Goal: Navigation & Orientation: Find specific page/section

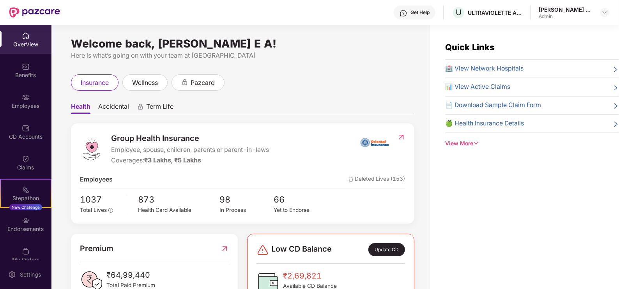
click at [26, 42] on div "OverView" at bounding box center [25, 45] width 51 height 8
click at [19, 230] on div "Endorsements" at bounding box center [25, 229] width 51 height 8
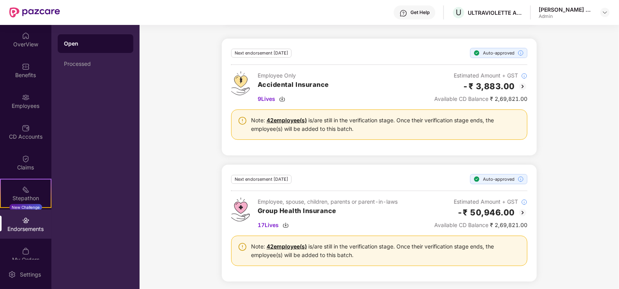
scroll to position [97, 0]
click at [272, 97] on span "9 Lives" at bounding box center [267, 98] width 18 height 9
click at [266, 223] on span "17 Lives" at bounding box center [268, 225] width 21 height 9
click at [491, 212] on h2 "-₹ 50,946.00" at bounding box center [486, 212] width 58 height 13
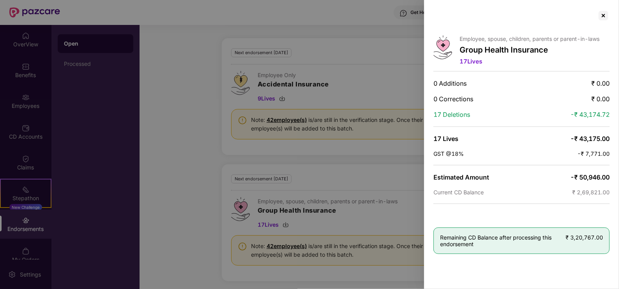
click at [260, 226] on div at bounding box center [309, 144] width 619 height 289
click at [270, 224] on div at bounding box center [309, 144] width 619 height 289
click at [605, 13] on div at bounding box center [603, 15] width 12 height 12
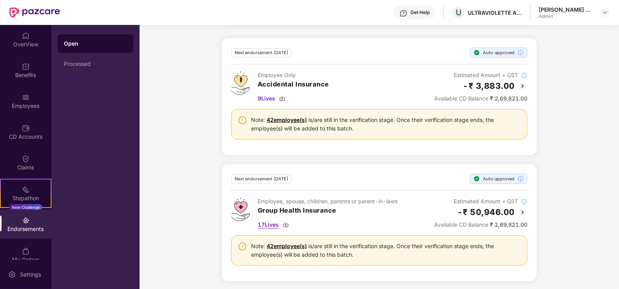
click at [278, 221] on span "17 Lives" at bounding box center [268, 225] width 21 height 9
drag, startPoint x: 528, startPoint y: 202, endPoint x: 495, endPoint y: 214, distance: 34.9
click at [495, 214] on div "Next Endorsement Date: 14 October 2025 Any new member addition, existing member…" at bounding box center [379, 130] width 479 height 320
click at [495, 214] on h2 "-₹ 50,946.00" at bounding box center [486, 212] width 58 height 13
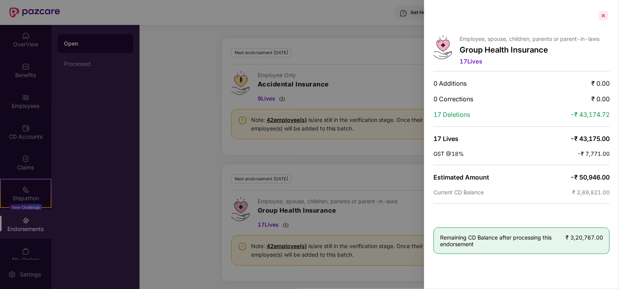
click at [607, 14] on div at bounding box center [603, 15] width 12 height 12
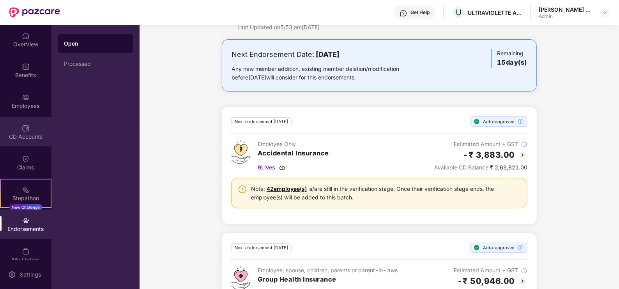
scroll to position [0, 0]
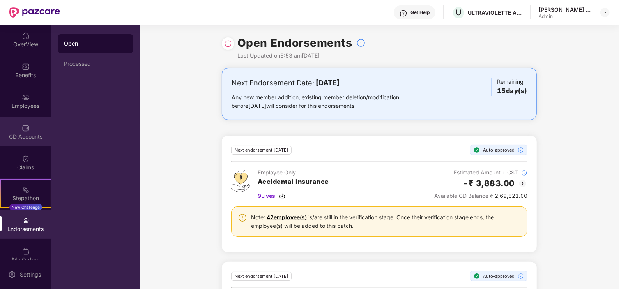
click at [15, 135] on div "CD Accounts" at bounding box center [25, 137] width 51 height 8
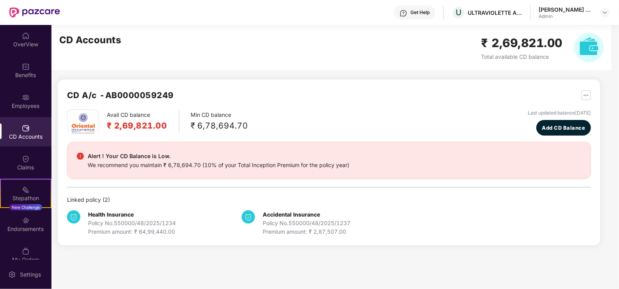
click at [24, 131] on img at bounding box center [26, 128] width 8 height 8
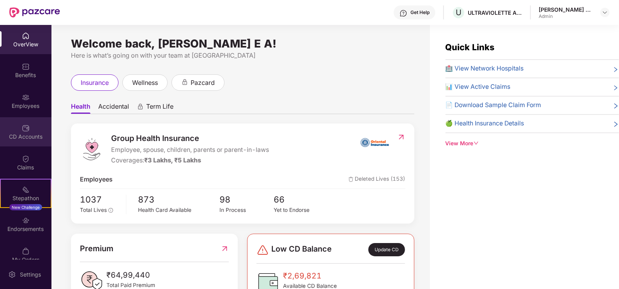
click at [27, 134] on div "CD Accounts" at bounding box center [25, 137] width 51 height 8
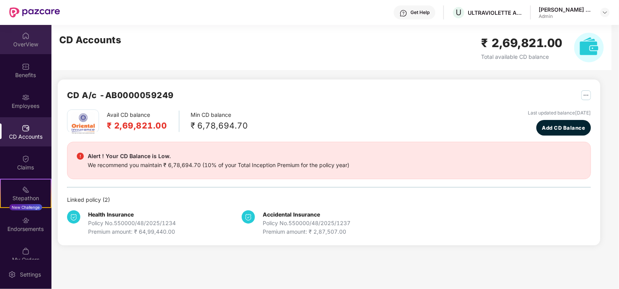
click at [25, 41] on div "OverView" at bounding box center [25, 45] width 51 height 8
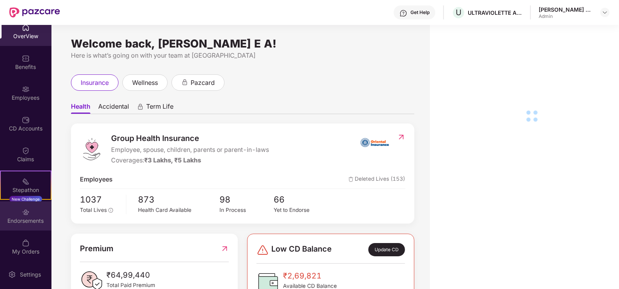
scroll to position [11, 0]
click at [25, 206] on img at bounding box center [26, 210] width 8 height 8
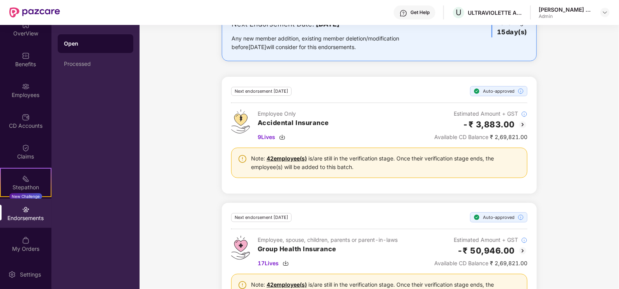
scroll to position [97, 0]
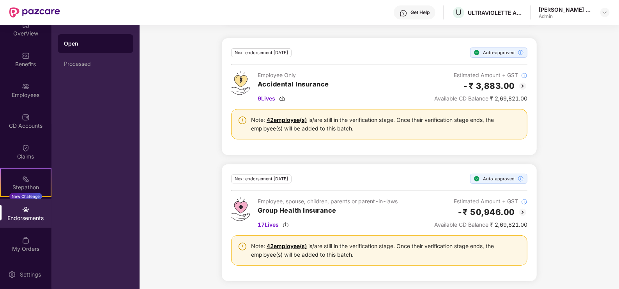
click at [281, 247] on link "42 employee(s)" at bounding box center [287, 246] width 40 height 7
click at [25, 95] on div "Employees" at bounding box center [25, 95] width 51 height 8
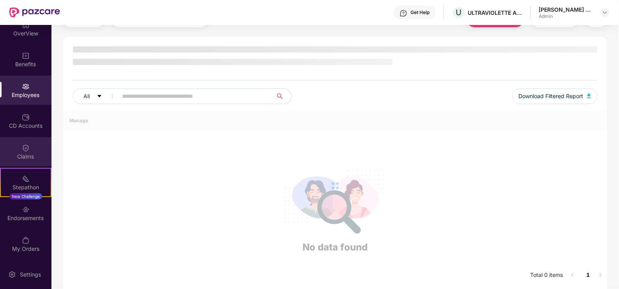
scroll to position [35, 0]
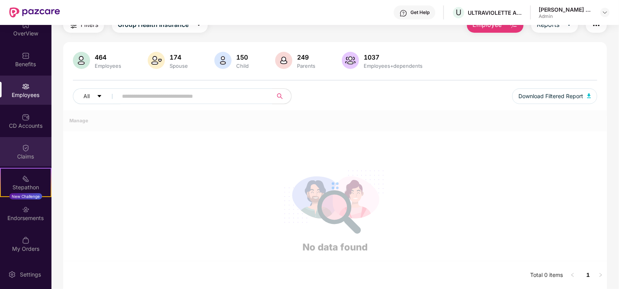
click at [27, 153] on div "Claims" at bounding box center [25, 157] width 51 height 8
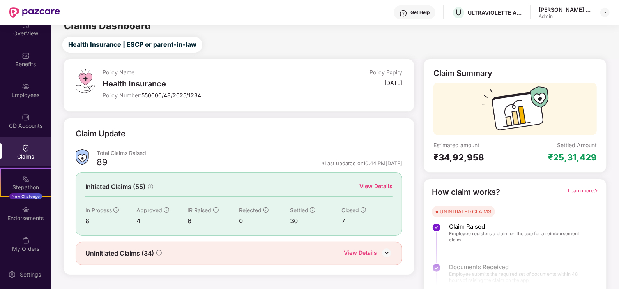
scroll to position [16, 0]
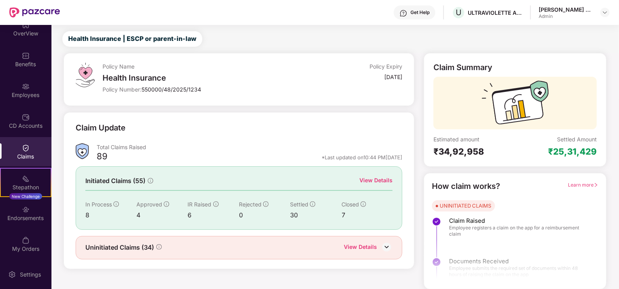
click at [377, 177] on div "View Details" at bounding box center [375, 180] width 33 height 9
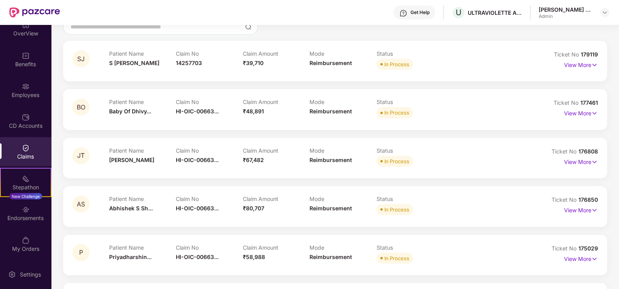
scroll to position [244, 0]
